Goal: Task Accomplishment & Management: Complete application form

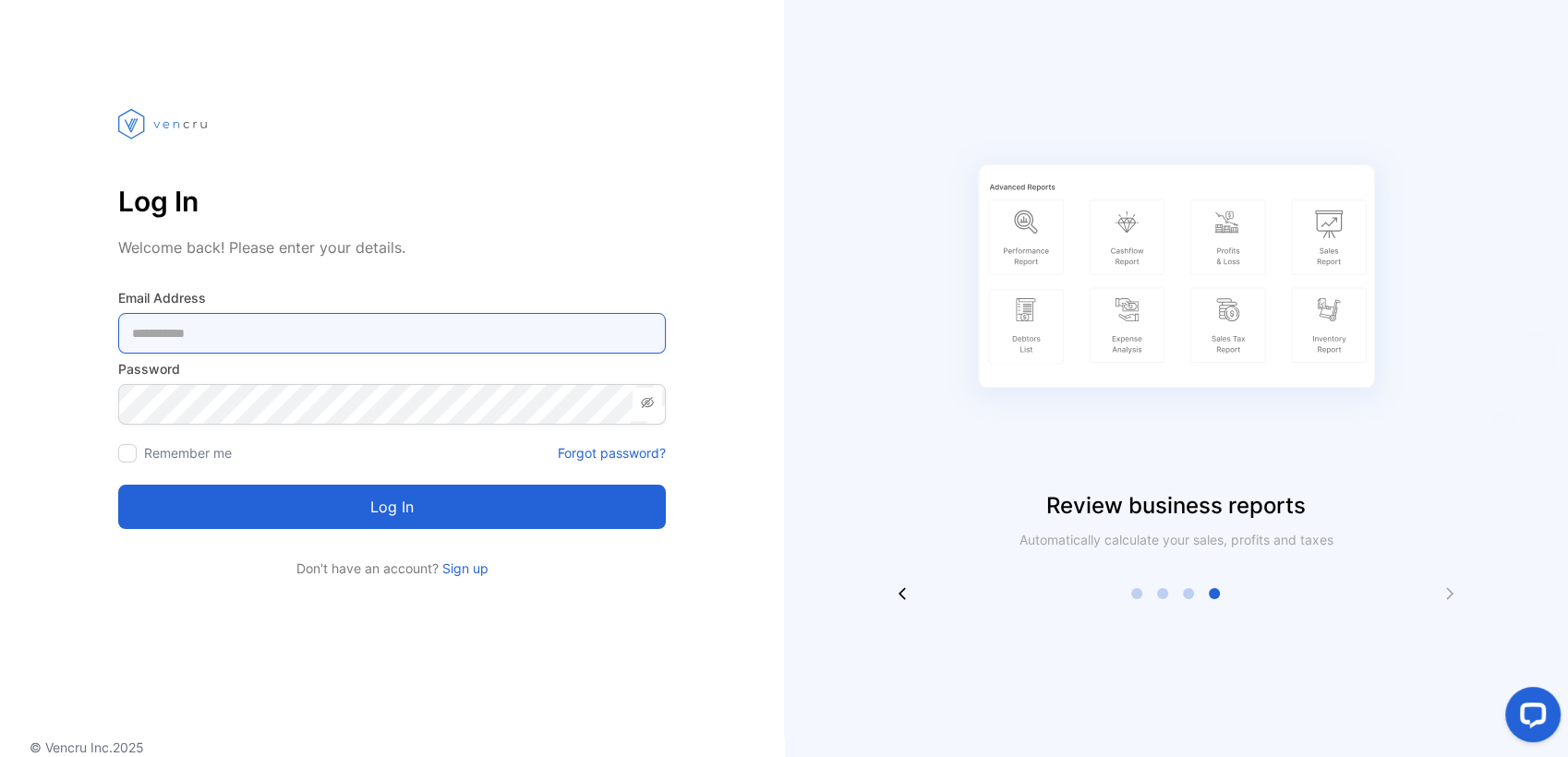
type Address-inputemail "**********"
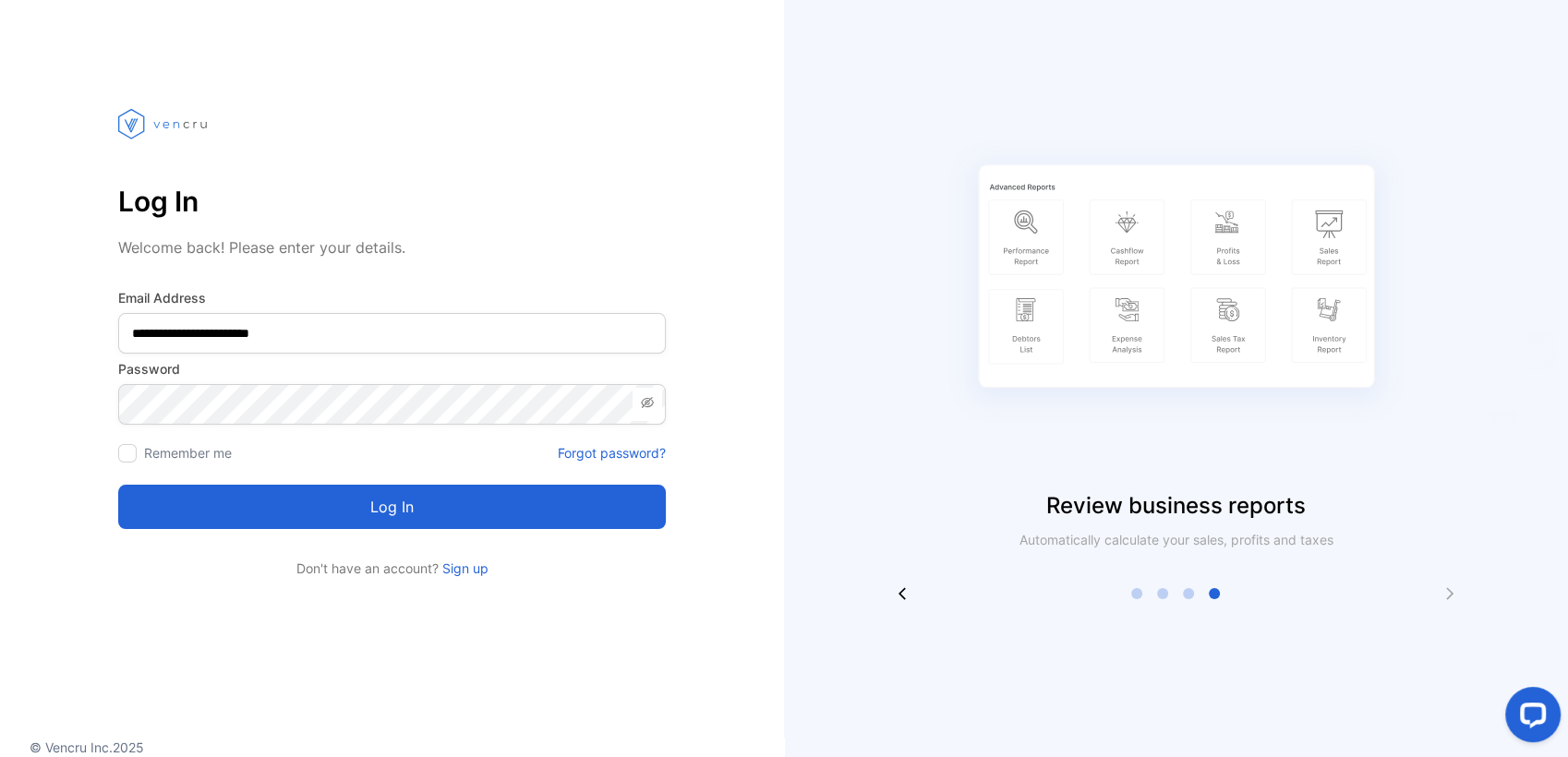
click at [132, 447] on div at bounding box center [128, 453] width 19 height 19
click at [183, 494] on button "Log in" at bounding box center [392, 506] width 547 height 44
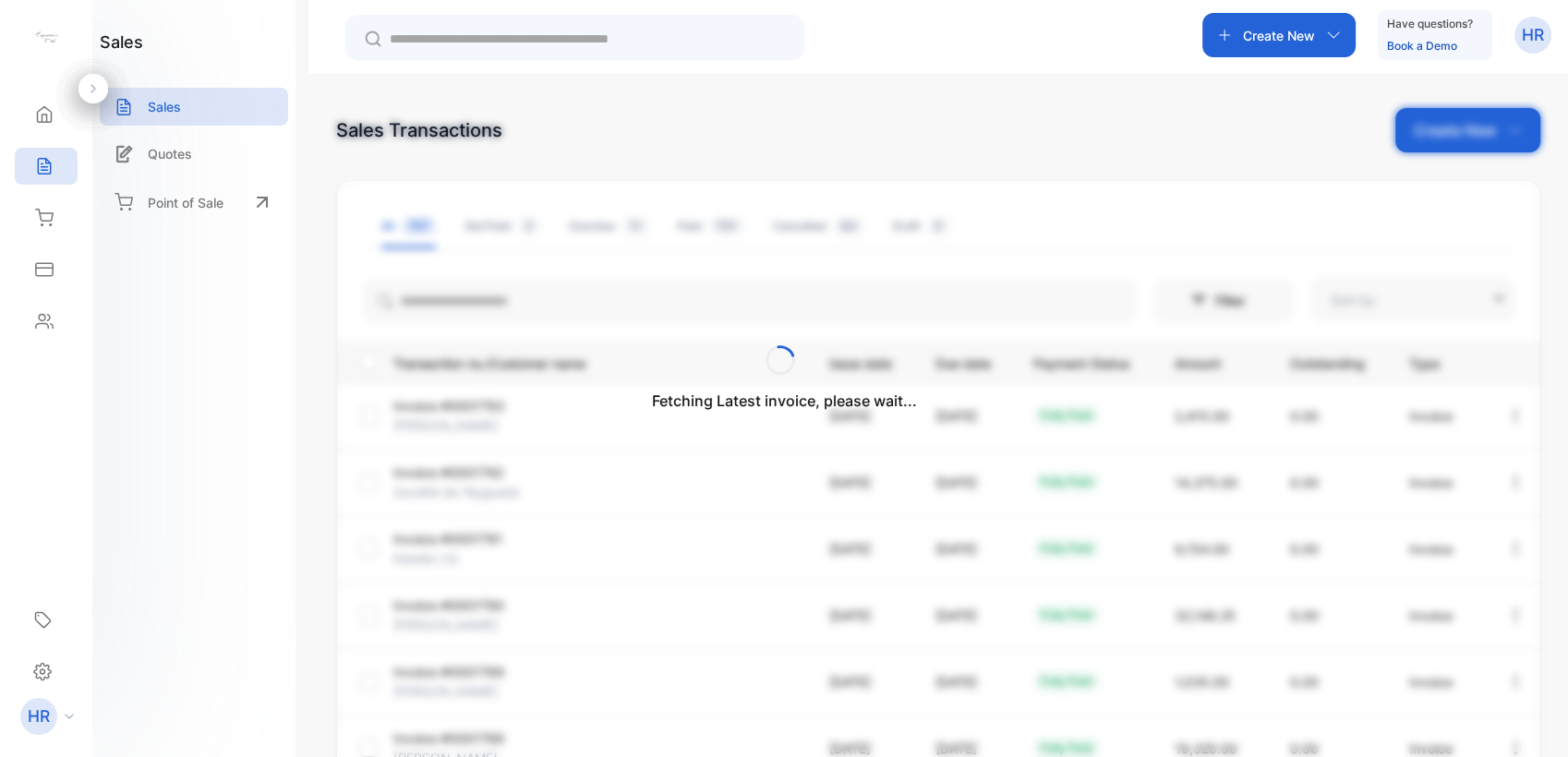
type input "**********"
